Goal: Transaction & Acquisition: Purchase product/service

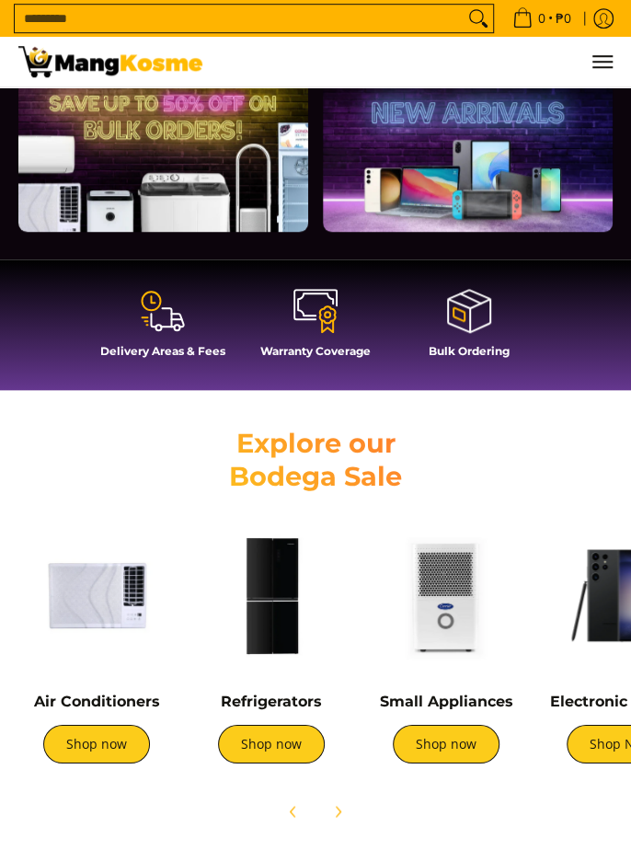
click at [269, 693] on link "Refrigerators" at bounding box center [271, 701] width 101 height 17
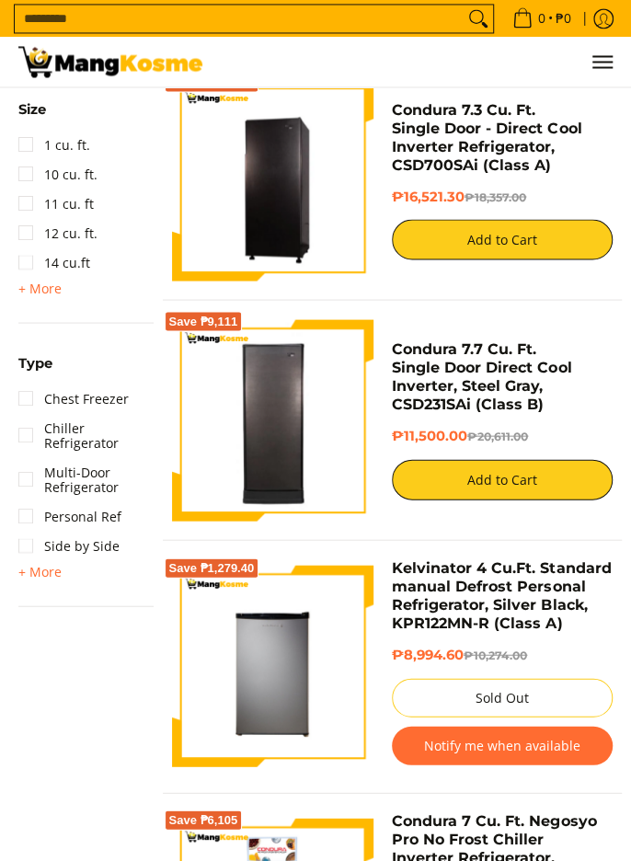
scroll to position [992, 0]
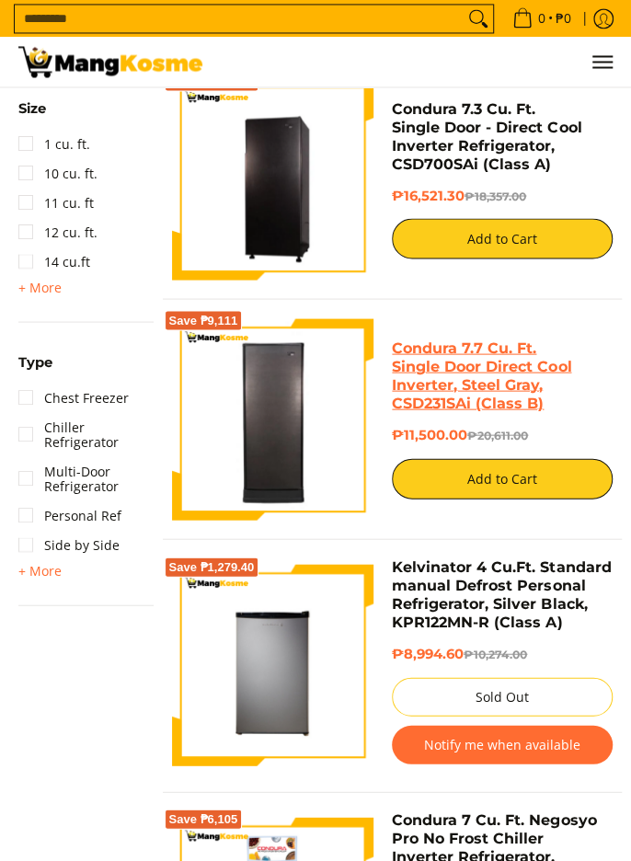
click at [500, 351] on link "Condura 7.7 Cu. Ft. Single Door Direct Cool Inverter, Steel Gray, CSD231SAi (Cl…" at bounding box center [481, 374] width 179 height 73
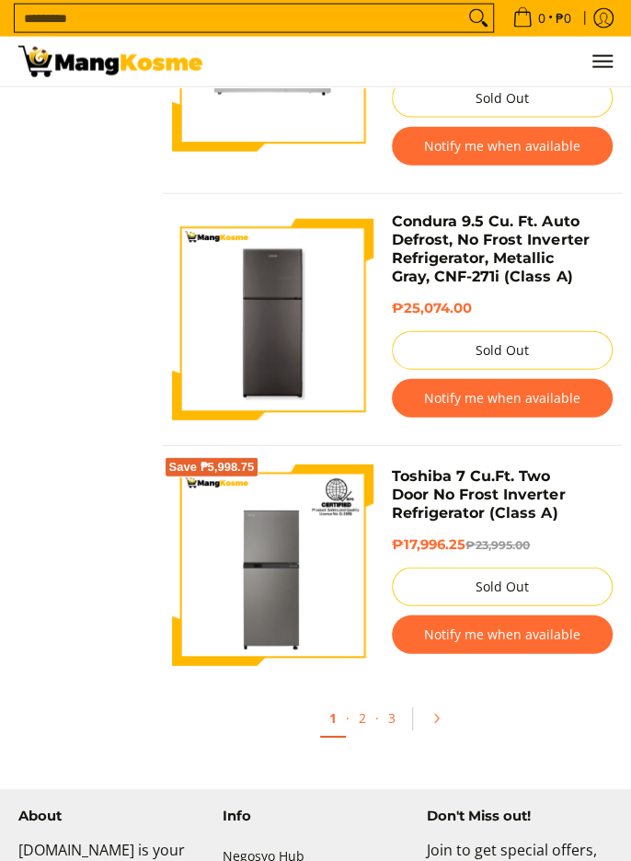
scroll to position [5677, 0]
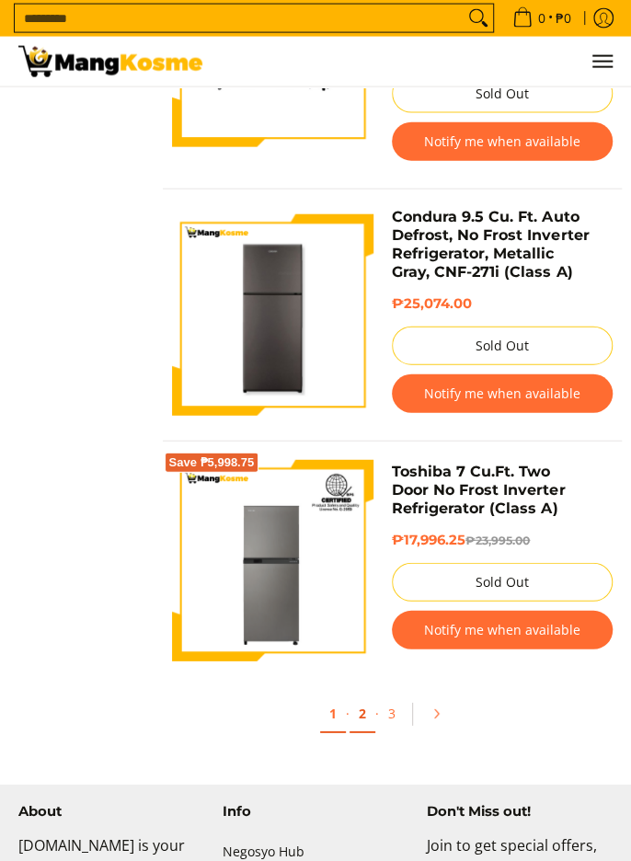
click at [361, 695] on link "2" at bounding box center [362, 714] width 26 height 38
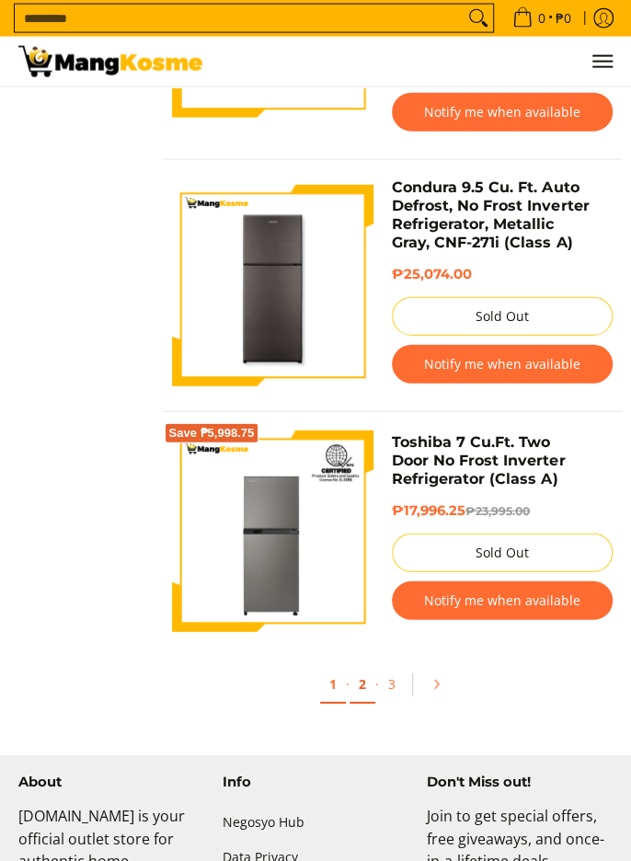
scroll to position [5766, 0]
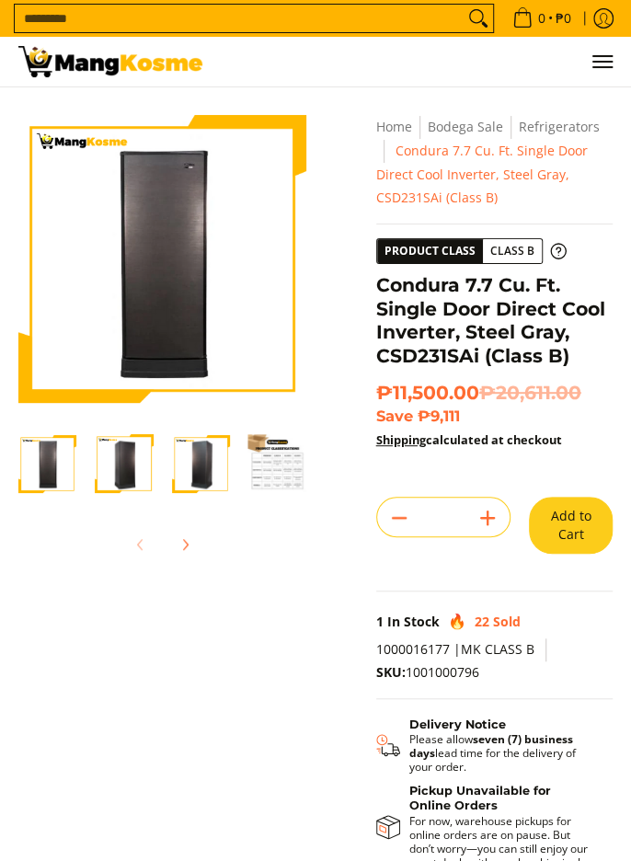
click at [189, 468] on img "Condura 7.7 Cu. Ft. Single Door Direct Cool Inverter, Steel Gray, CSD231SAi (Cl…" at bounding box center [201, 463] width 58 height 58
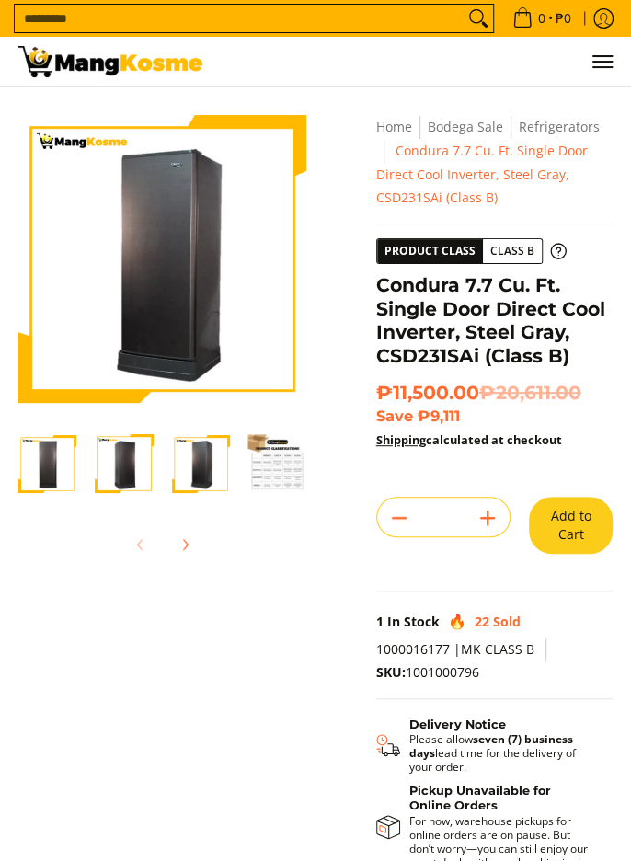
click at [189, 310] on img at bounding box center [162, 259] width 288 height 281
click at [121, 473] on img "Condura 7.7 Cu. Ft. Single Door Direct Cool Inverter, Steel Gray, CSD231SAi (Cl…" at bounding box center [124, 463] width 58 height 58
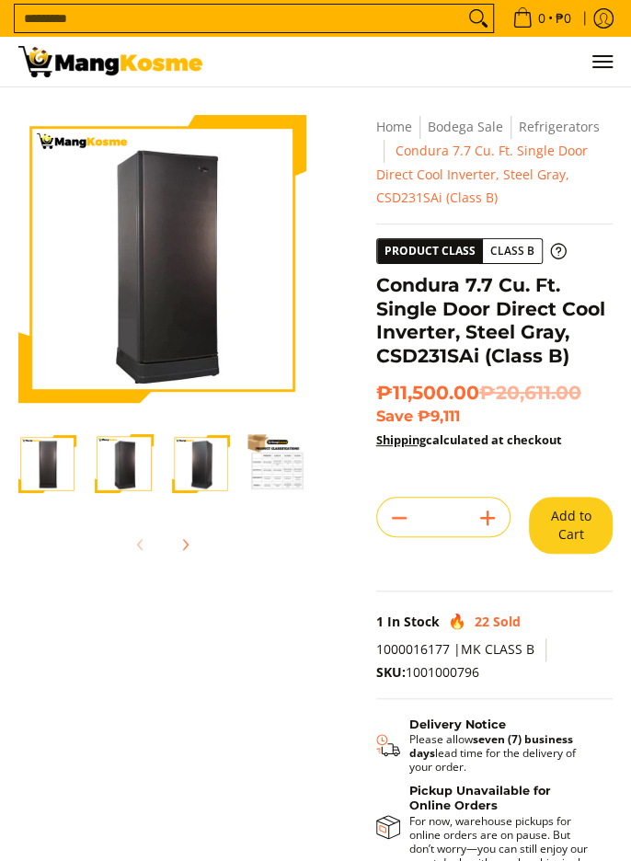
click at [55, 464] on img "Condura 7.7 Cu. Ft. Single Door Direct Cool Inverter, Steel Gray, CSD231SAi (Cl…" at bounding box center [47, 463] width 58 height 58
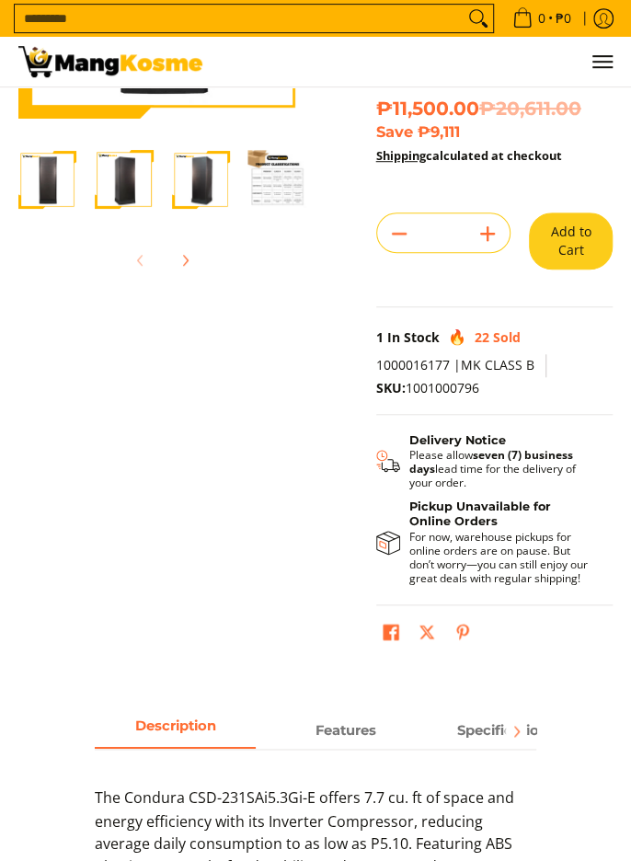
scroll to position [280, 0]
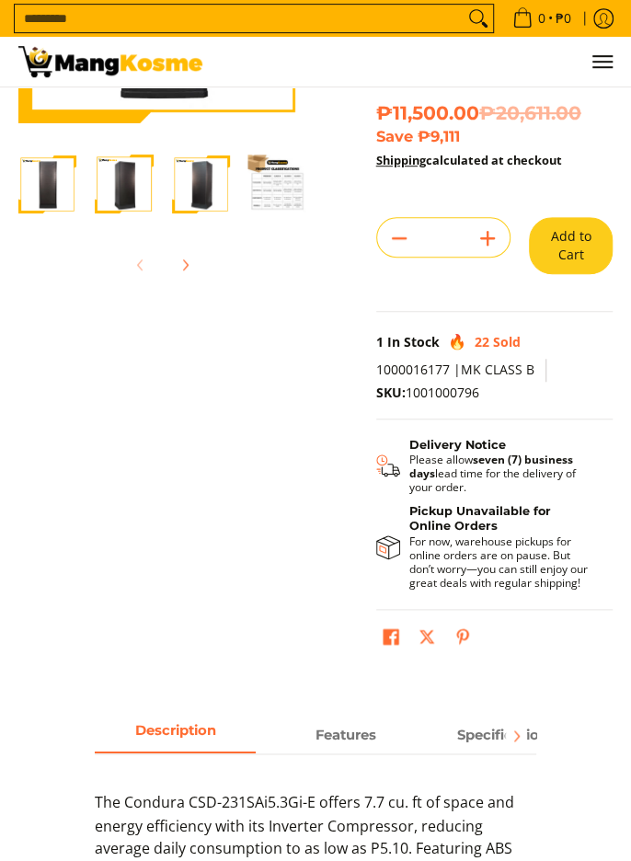
click at [589, 259] on button "Add to Cart" at bounding box center [571, 245] width 84 height 57
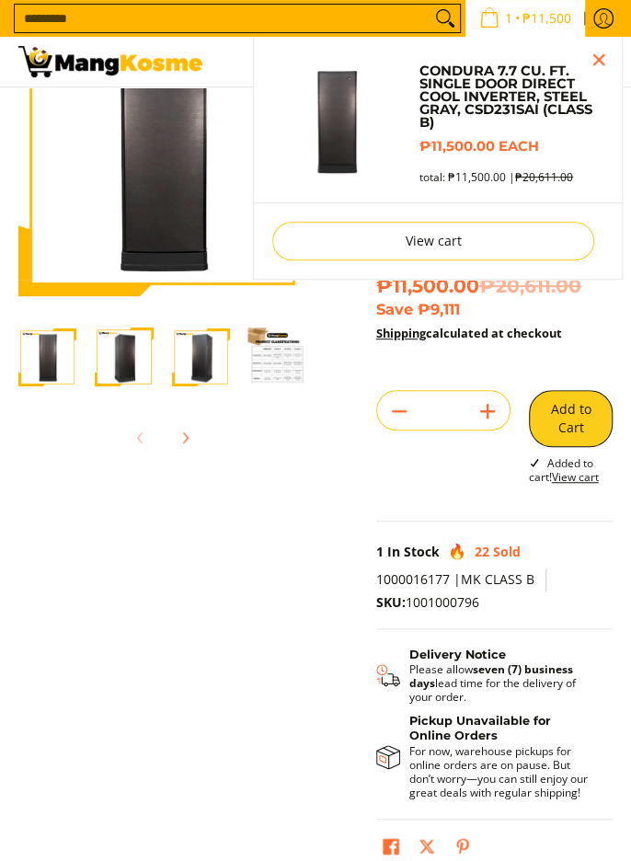
scroll to position [0, 0]
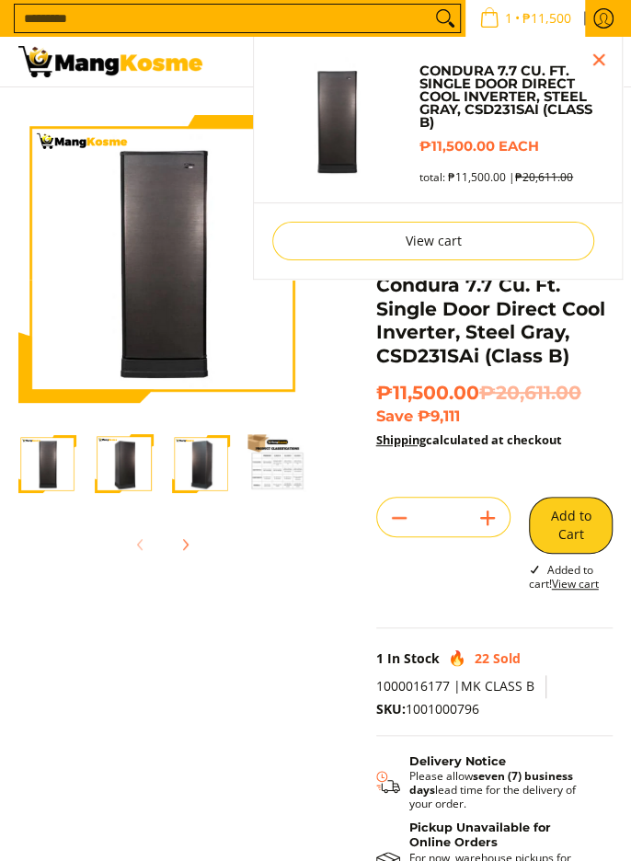
click at [555, 273] on li "View cart Checkout" at bounding box center [438, 240] width 368 height 76
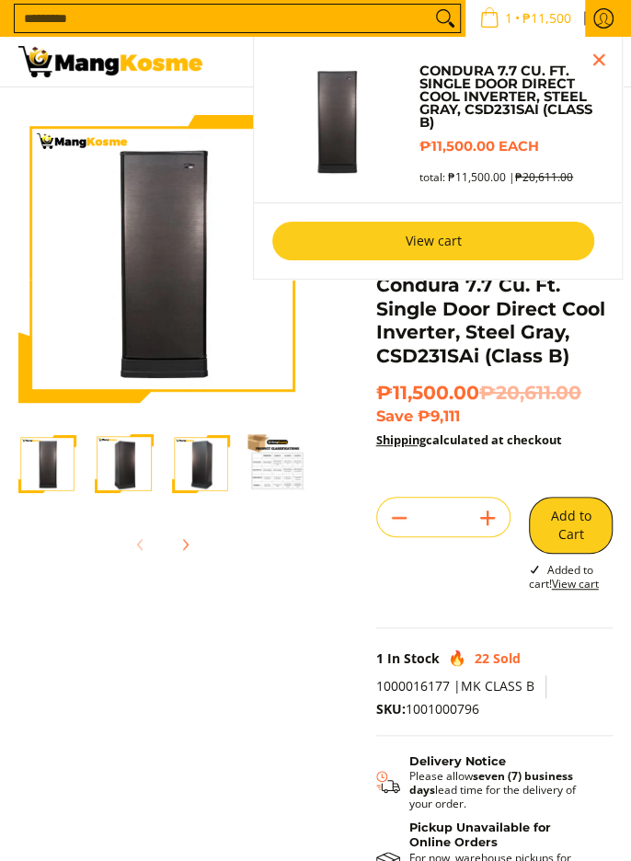
click at [538, 258] on link "View cart" at bounding box center [433, 241] width 322 height 39
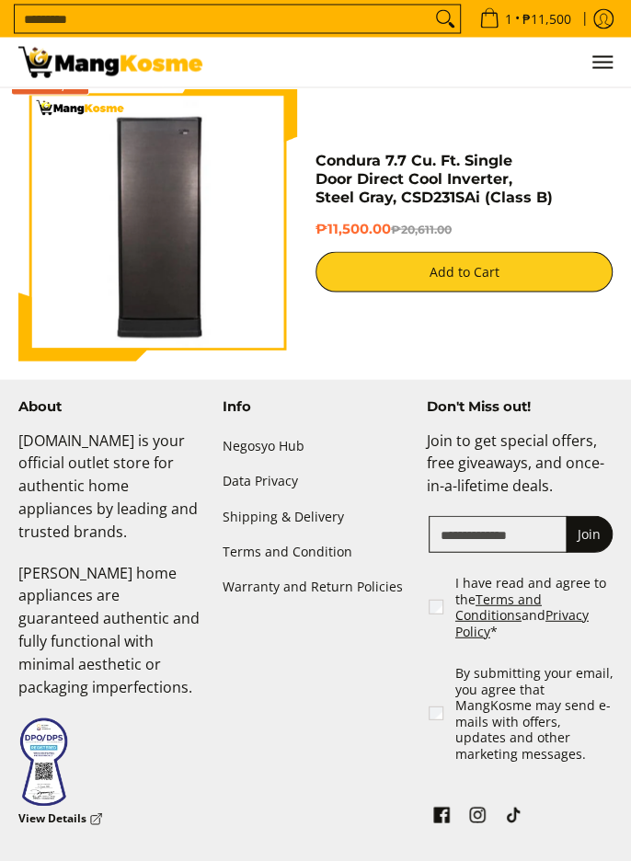
scroll to position [1087, 0]
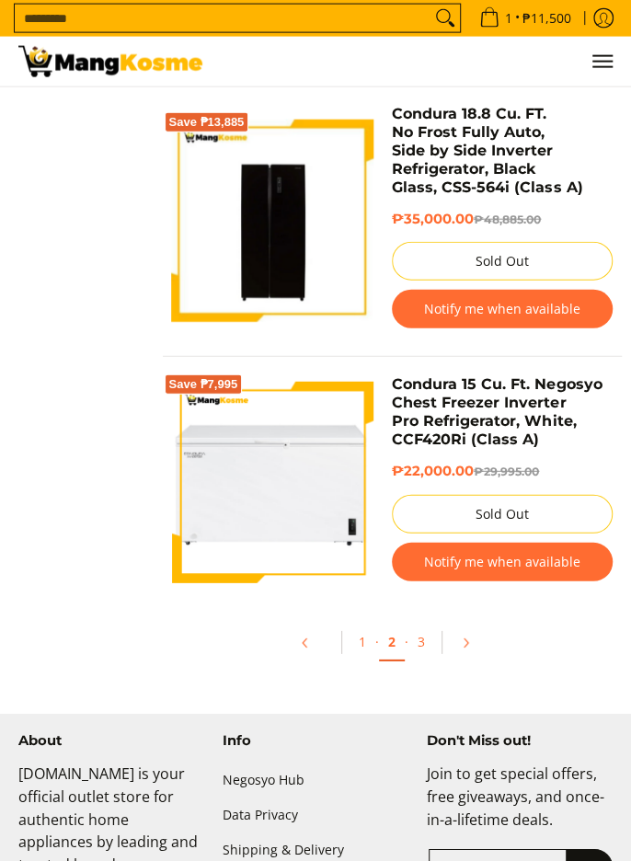
scroll to position [5742, 0]
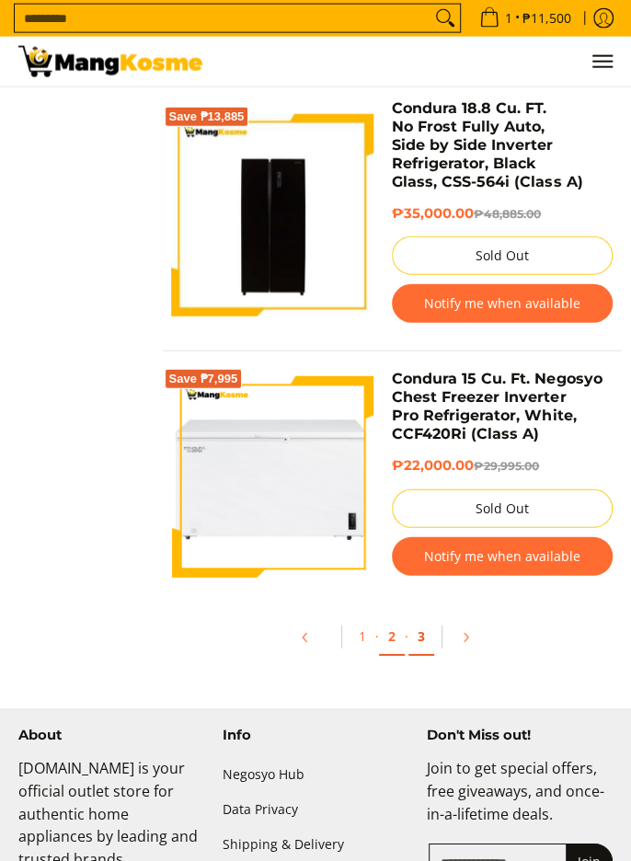
click at [431, 618] on link "3" at bounding box center [421, 637] width 26 height 38
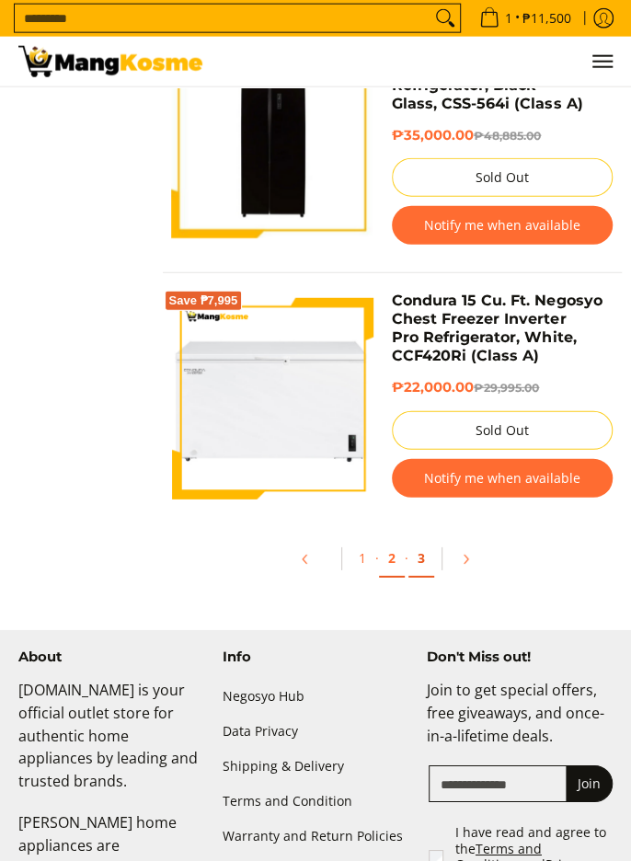
scroll to position [5830, 0]
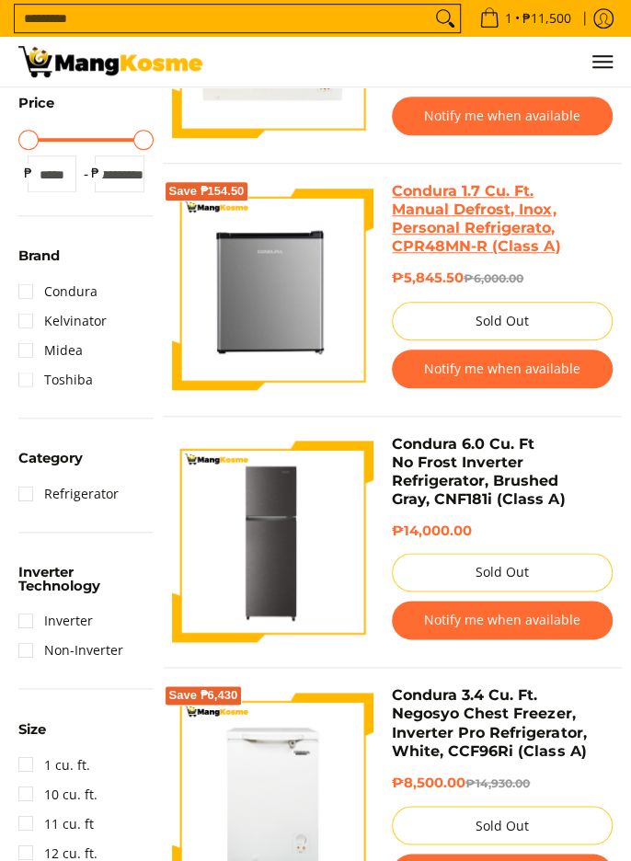
click at [545, 251] on link "Condura 1.7 Cu. Ft. Manual Defrost, Inox, Personal Refrigerato, CPR48MN-R (Clas…" at bounding box center [476, 218] width 168 height 73
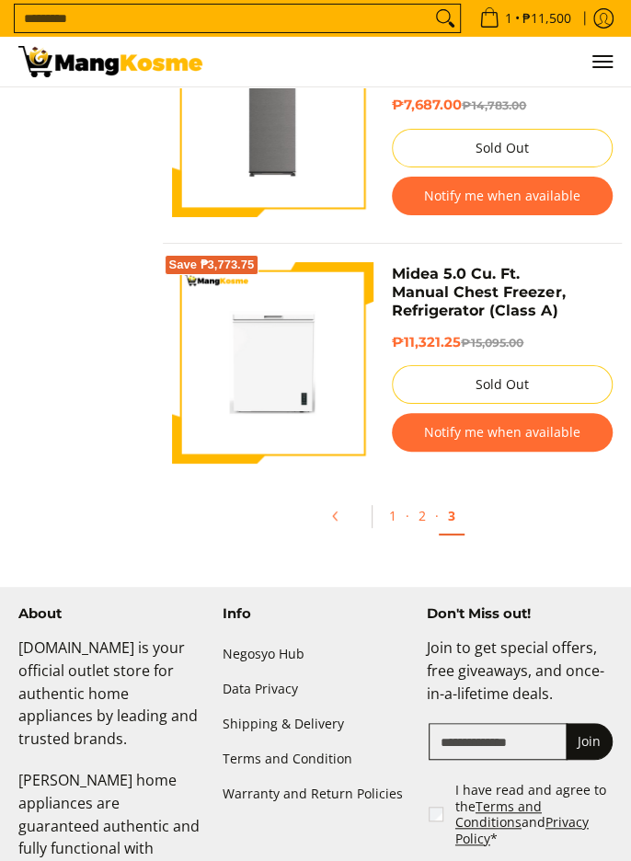
scroll to position [2094, 0]
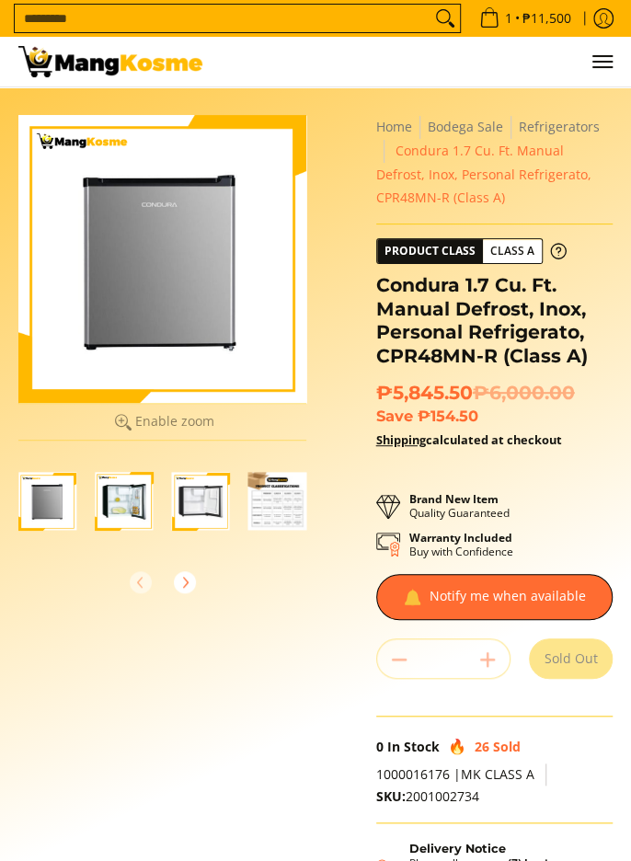
click at [104, 505] on img "Condura 1.7 Cu. Ft. Manual Defrost, Inox, Personal Refrigerato, CPR48MN-R (Clas…" at bounding box center [124, 501] width 58 height 58
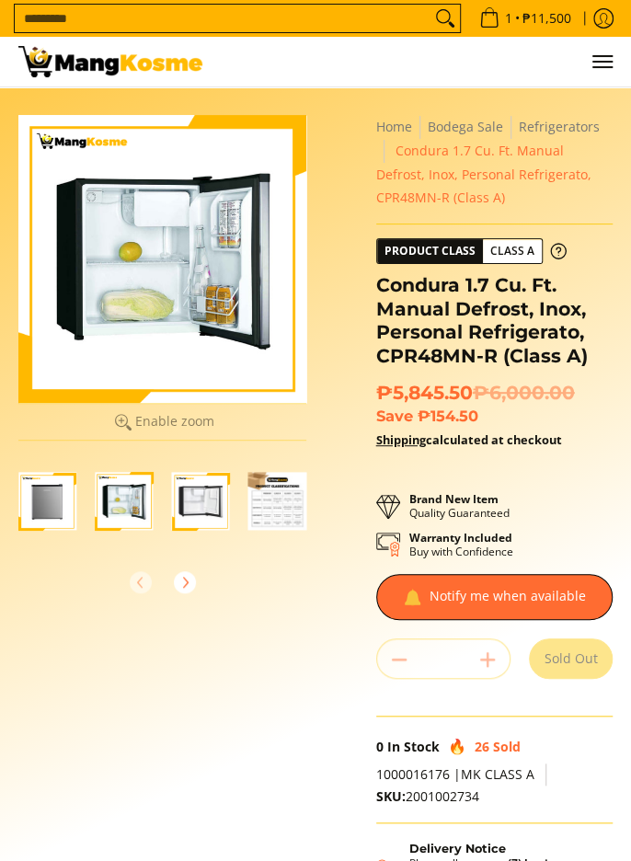
click at [211, 493] on img "Condura 1.7 Cu. Ft. Manual Defrost, Inox, Personal Refrigerato, CPR48MN-R (Clas…" at bounding box center [201, 501] width 58 height 58
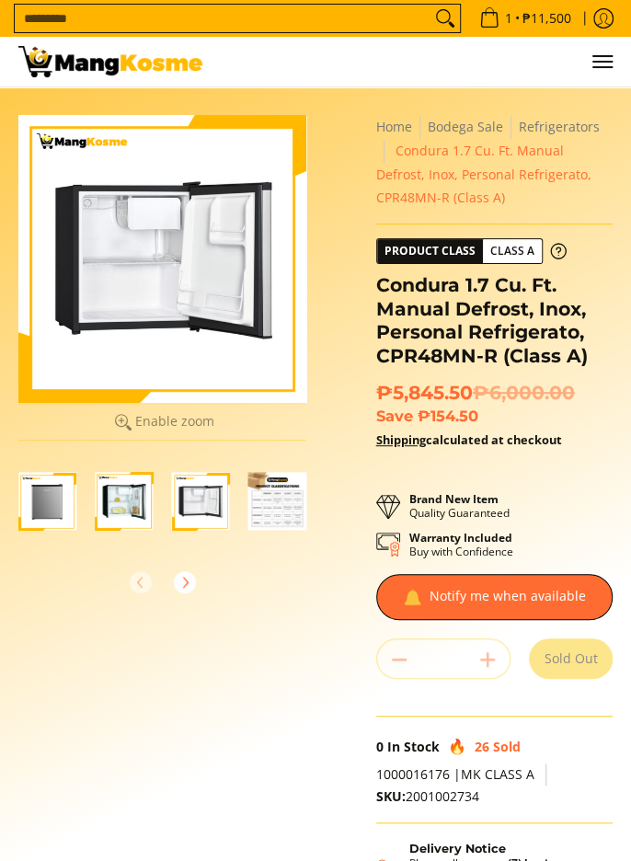
click at [284, 498] on img "Condura 1.7 Cu. Ft. Manual Defrost, Inox, Personal Refrigerato, CPR48MN-R (Clas…" at bounding box center [277, 501] width 58 height 58
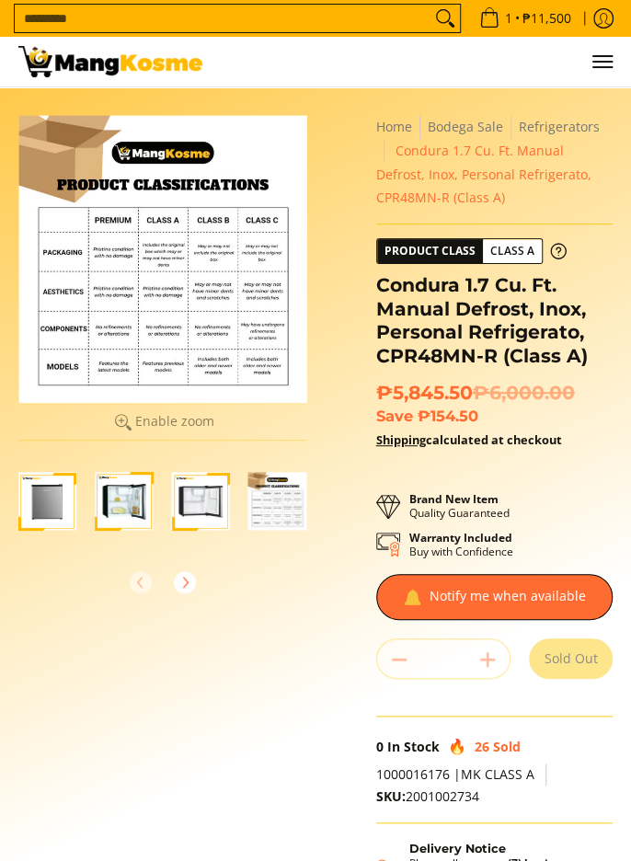
click at [196, 307] on div at bounding box center [162, 259] width 288 height 288
click at [234, 303] on div at bounding box center [162, 259] width 288 height 288
